Goal: Task Accomplishment & Management: Use online tool/utility

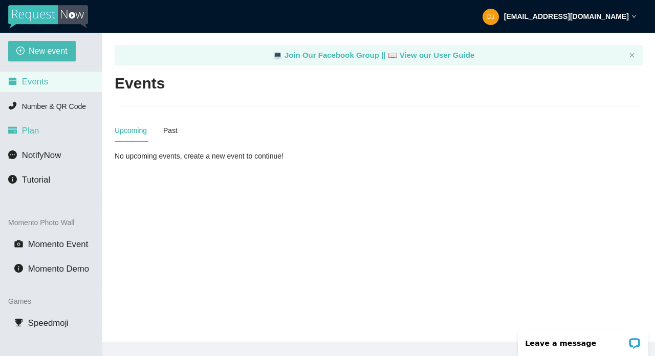
click at [41, 131] on li "Plan" at bounding box center [51, 131] width 102 height 20
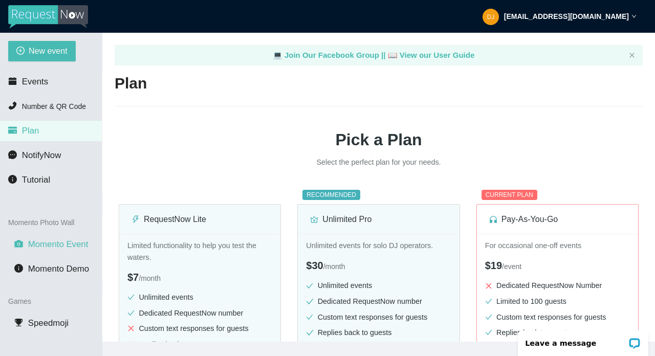
click at [56, 247] on span "Momento Event" at bounding box center [58, 244] width 60 height 10
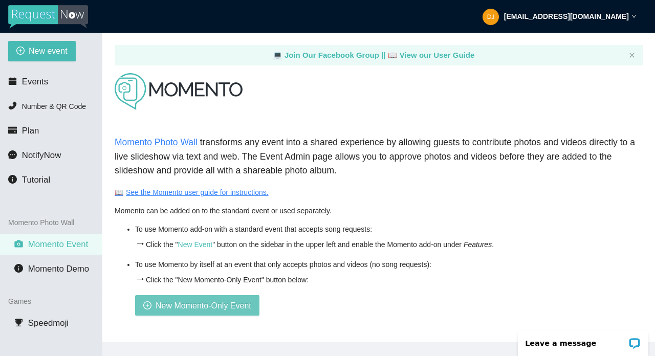
click at [187, 308] on span "New Momento-Only Event" at bounding box center [204, 305] width 96 height 13
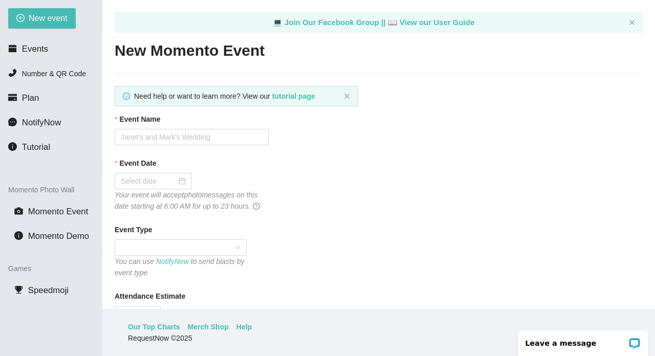
scroll to position [33, 0]
click at [21, 104] on li "Plan" at bounding box center [51, 98] width 102 height 20
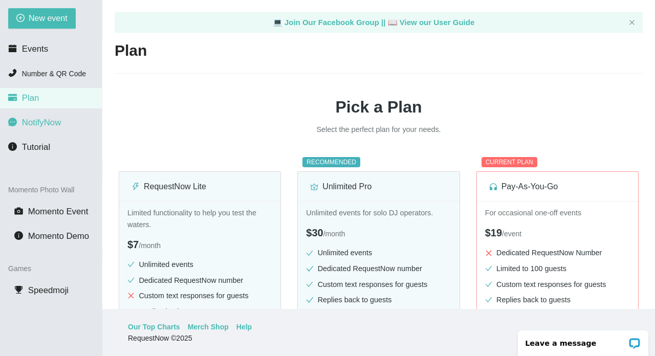
scroll to position [33, 0]
click at [33, 65] on li "Number & QR Code" at bounding box center [51, 73] width 102 height 20
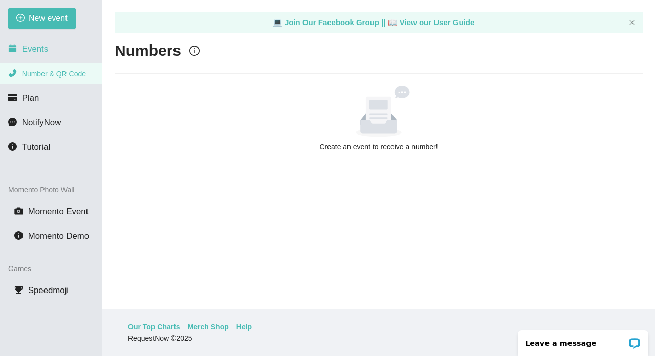
click at [43, 50] on span "Events" at bounding box center [35, 49] width 26 height 10
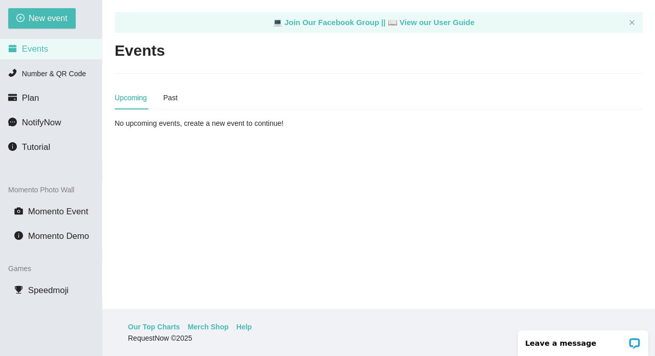
click at [626, 21] on div "💻 Join Our Facebook Group || 📖 View our User Guide" at bounding box center [379, 22] width 528 height 20
click at [629, 18] on div "💻 Join Our Facebook Group || 📖 View our User Guide" at bounding box center [379, 22] width 528 height 20
click at [632, 21] on icon "close" at bounding box center [632, 22] width 6 height 6
